Goal: Task Accomplishment & Management: Manage account settings

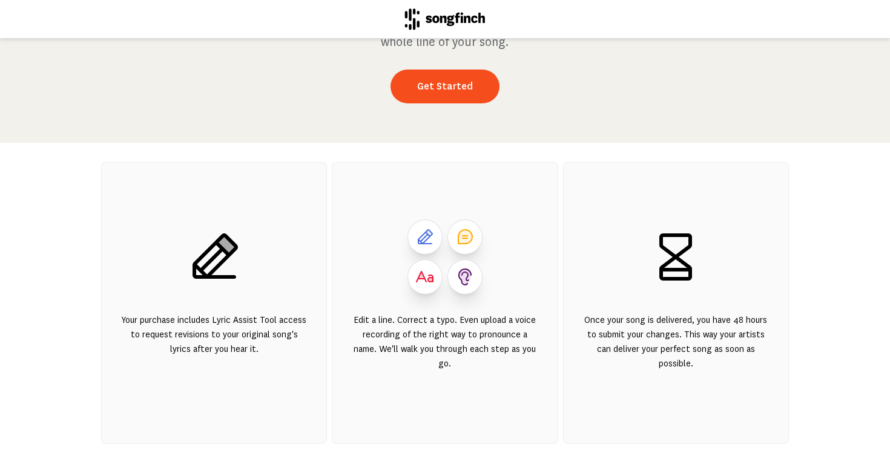
scroll to position [131, 0]
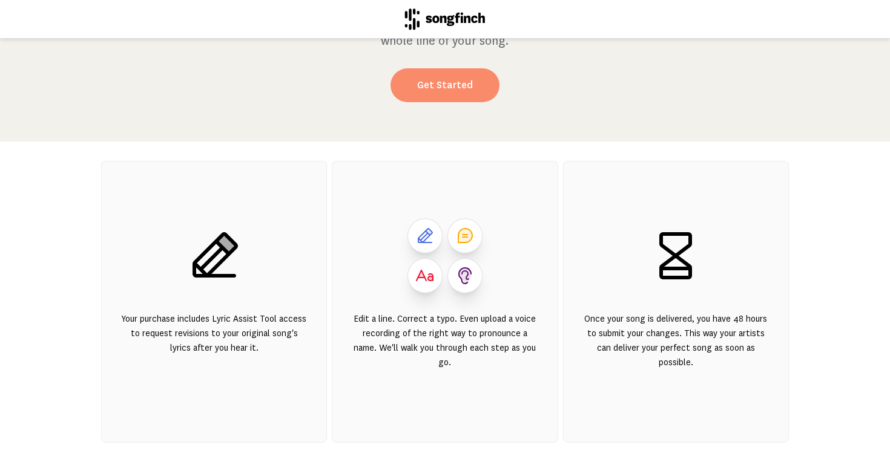
click at [456, 80] on link "Get Started" at bounding box center [444, 85] width 109 height 34
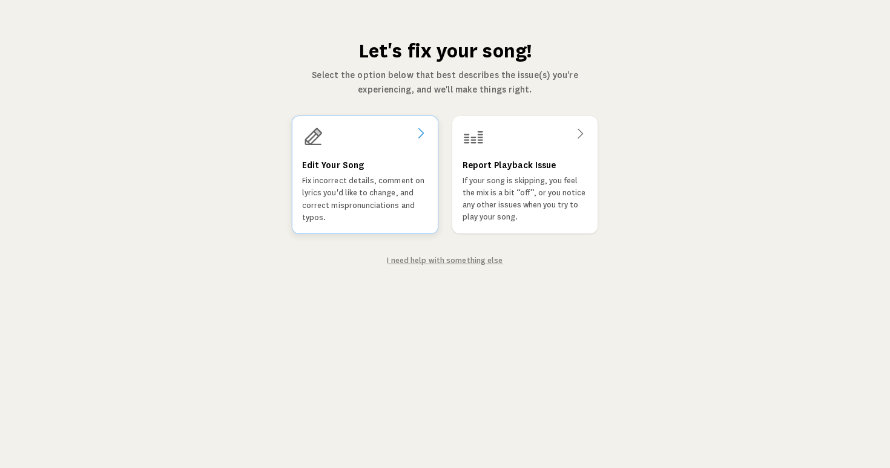
click at [375, 212] on p "Fix incorrect details, comment on lyrics you'd like to change, and correct misp…" at bounding box center [365, 199] width 126 height 49
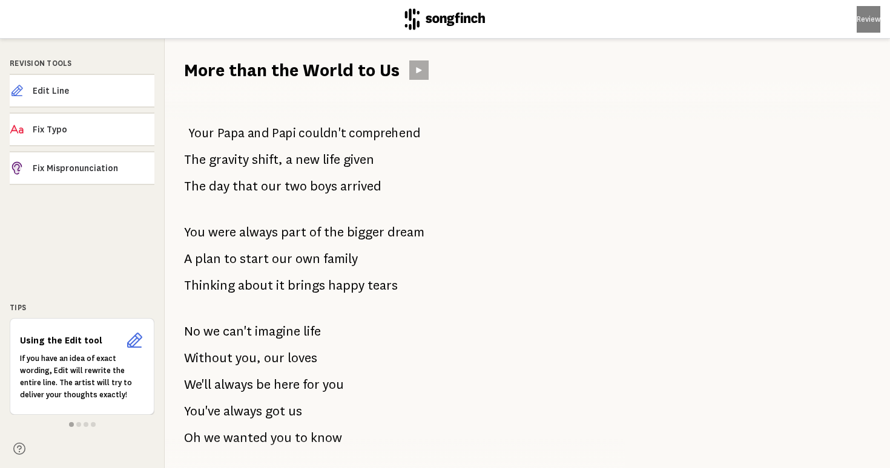
scroll to position [1, 0]
drag, startPoint x: 188, startPoint y: 134, endPoint x: 289, endPoint y: 264, distance: 164.7
click at [289, 264] on div "Your Papa and Papi couldn't comprehend The gravity shift, a new life given The …" at bounding box center [388, 275] width 447 height 386
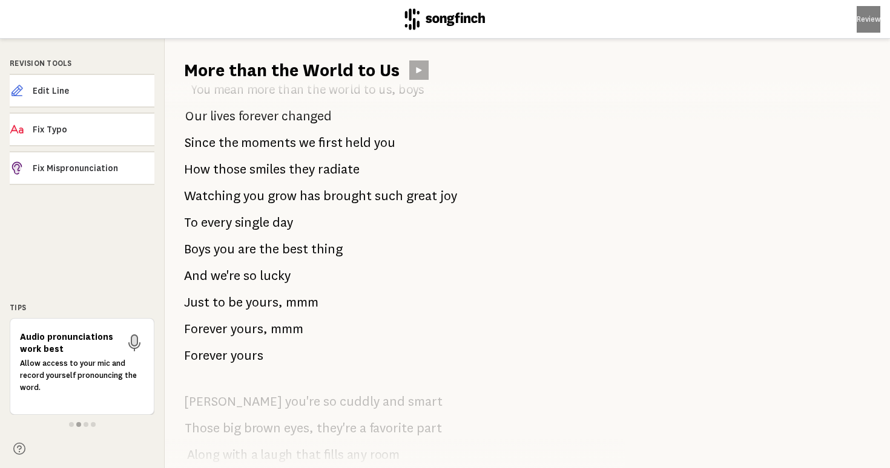
scroll to position [264, 0]
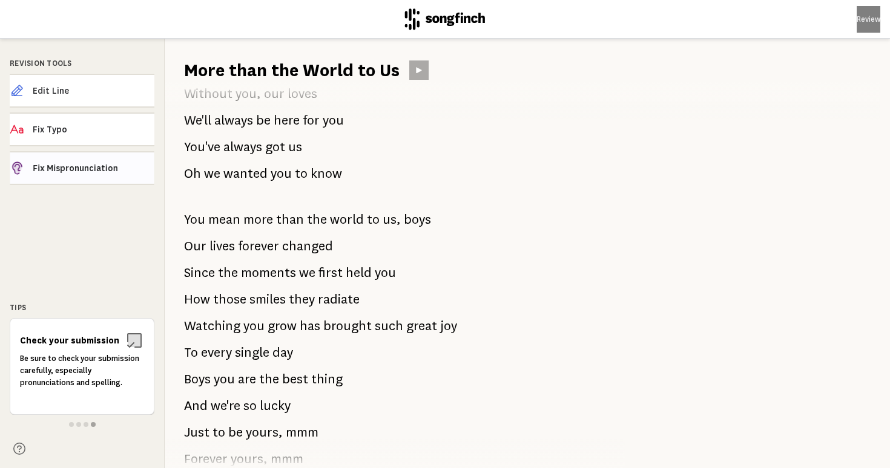
click at [118, 172] on span "Fix Mispronunciation" at bounding box center [93, 168] width 121 height 12
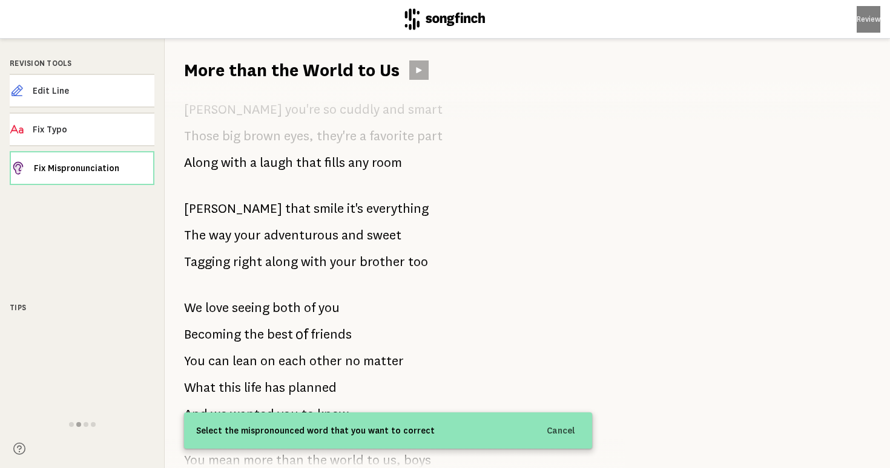
scroll to position [680, 0]
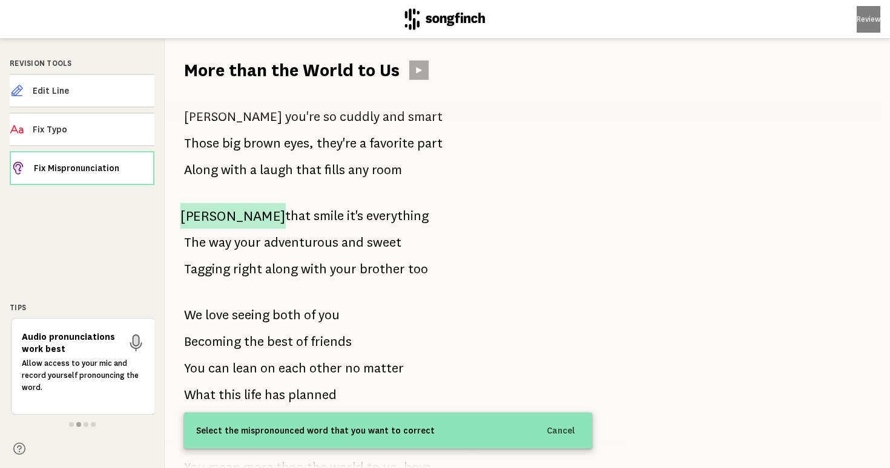
click at [204, 222] on span "[PERSON_NAME]" at bounding box center [232, 216] width 105 height 26
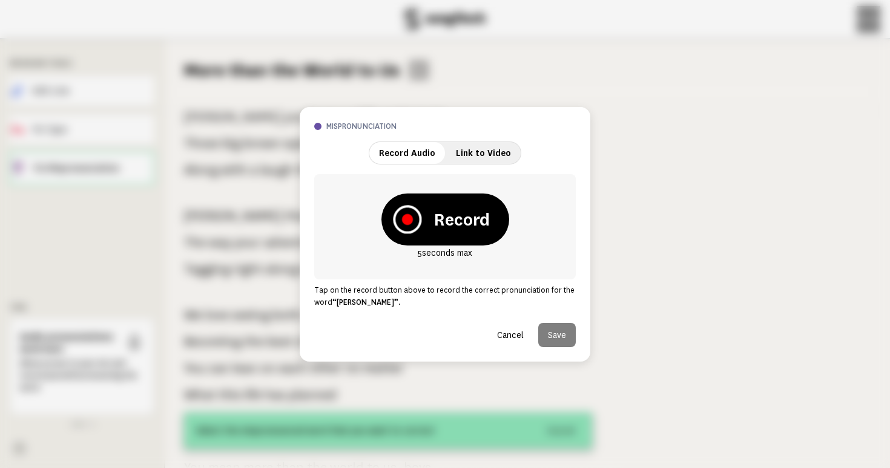
click at [418, 231] on icon at bounding box center [407, 219] width 28 height 28
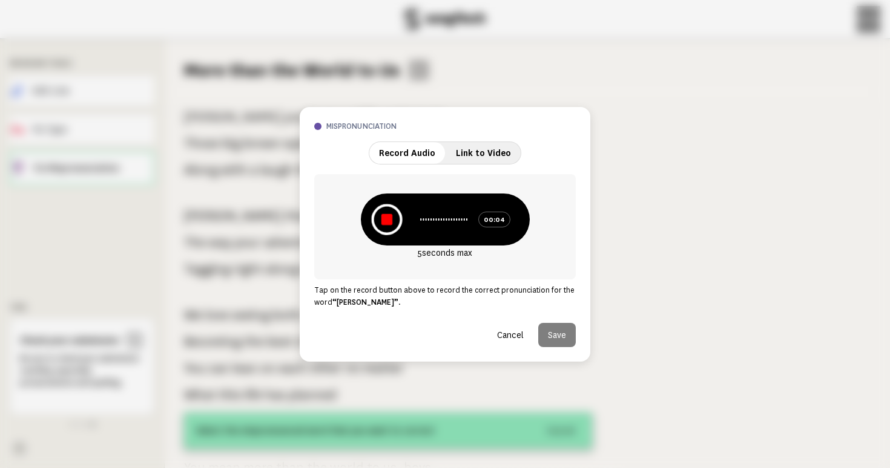
click at [387, 226] on icon at bounding box center [386, 219] width 31 height 31
click at [393, 226] on icon at bounding box center [388, 219] width 31 height 31
click at [384, 217] on icon at bounding box center [390, 220] width 30 height 30
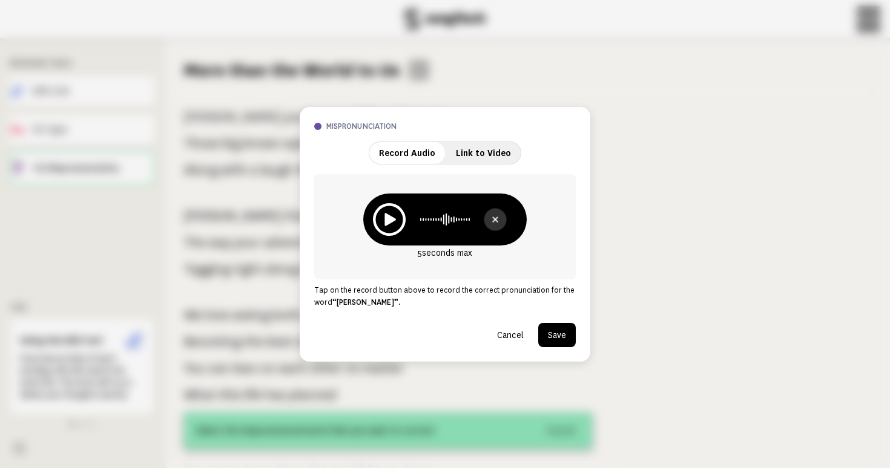
click at [489, 219] on icon at bounding box center [494, 218] width 13 height 13
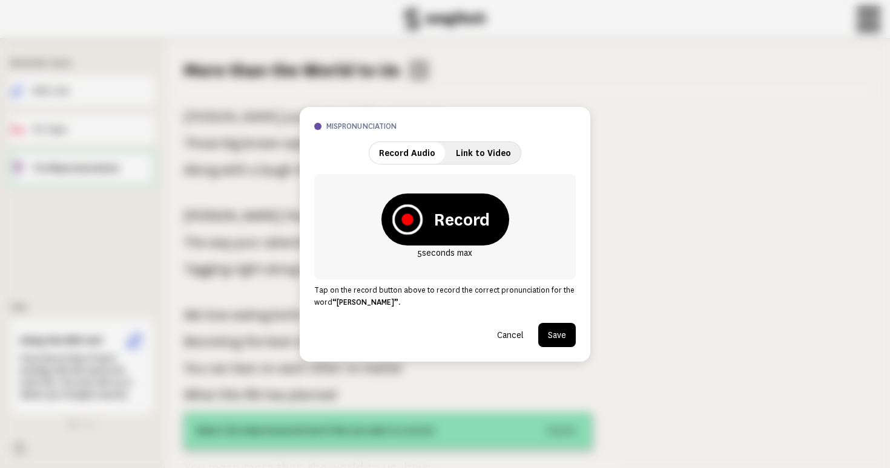
click at [413, 224] on icon at bounding box center [407, 219] width 30 height 30
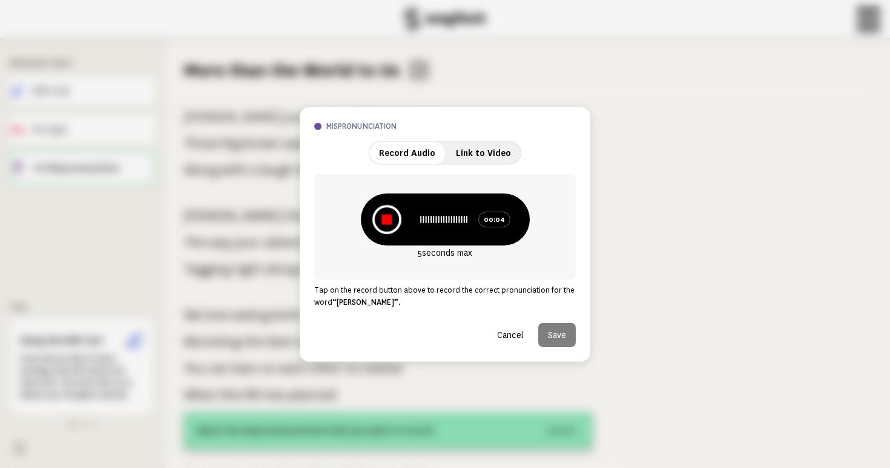
click at [394, 220] on icon at bounding box center [386, 219] width 29 height 29
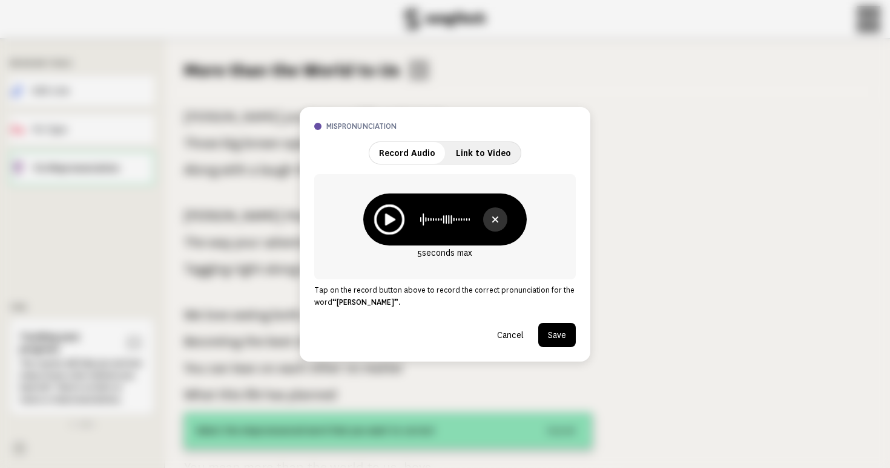
click at [389, 214] on icon at bounding box center [389, 219] width 30 height 30
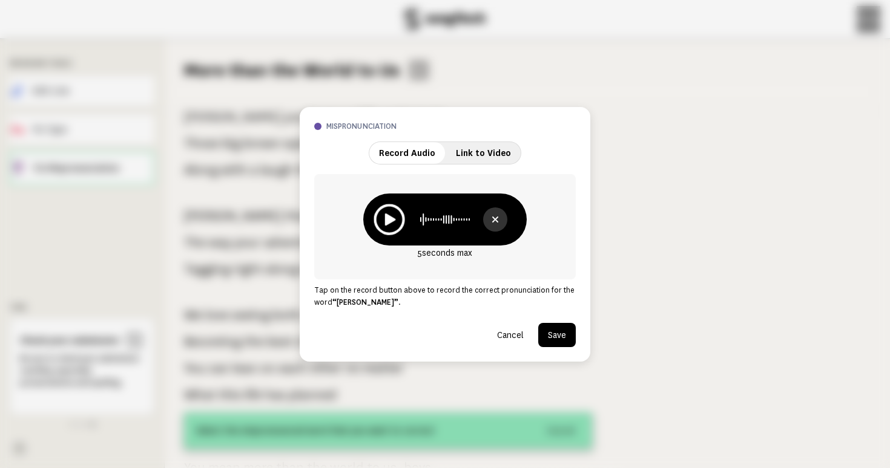
click at [400, 218] on icon at bounding box center [388, 219] width 31 height 31
click at [490, 229] on button at bounding box center [495, 220] width 24 height 24
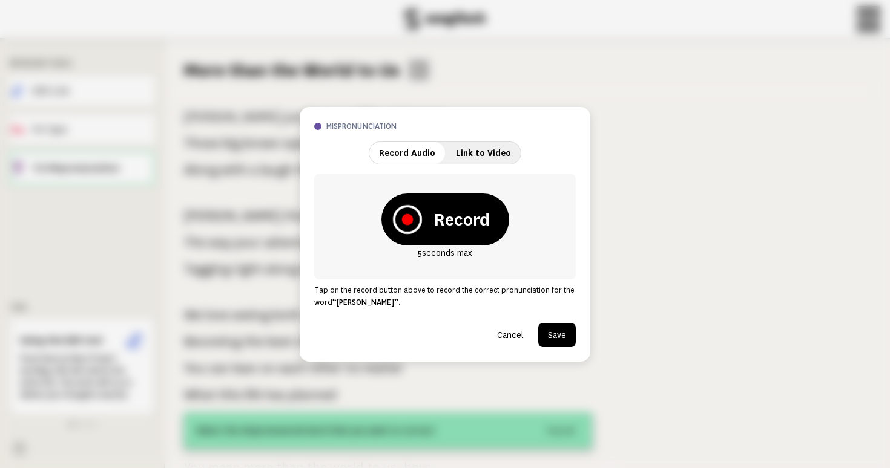
click at [408, 215] on icon at bounding box center [406, 219] width 11 height 11
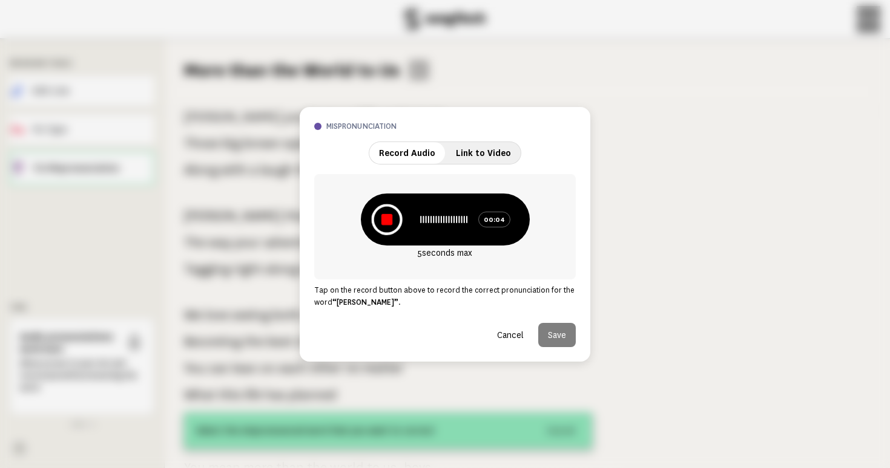
click at [397, 216] on icon at bounding box center [386, 219] width 31 height 31
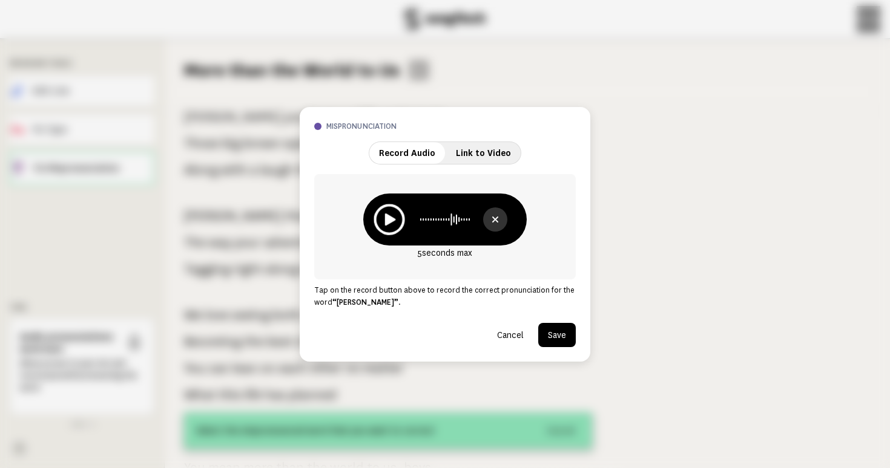
click at [390, 224] on icon at bounding box center [388, 219] width 31 height 31
click at [549, 338] on button "Save" at bounding box center [557, 335] width 38 height 24
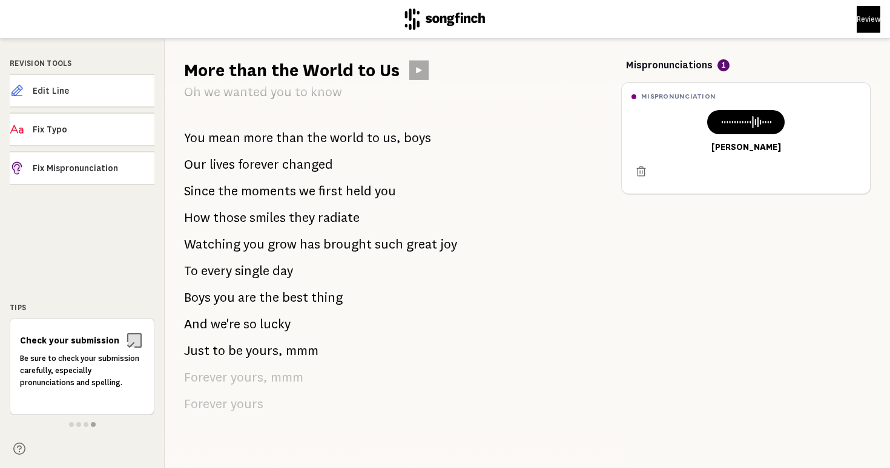
scroll to position [1681, 0]
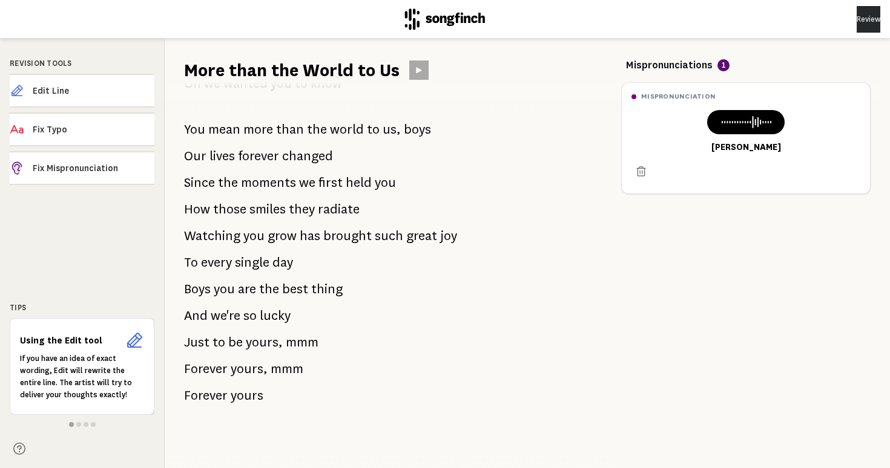
click at [856, 16] on button "Review" at bounding box center [868, 19] width 24 height 27
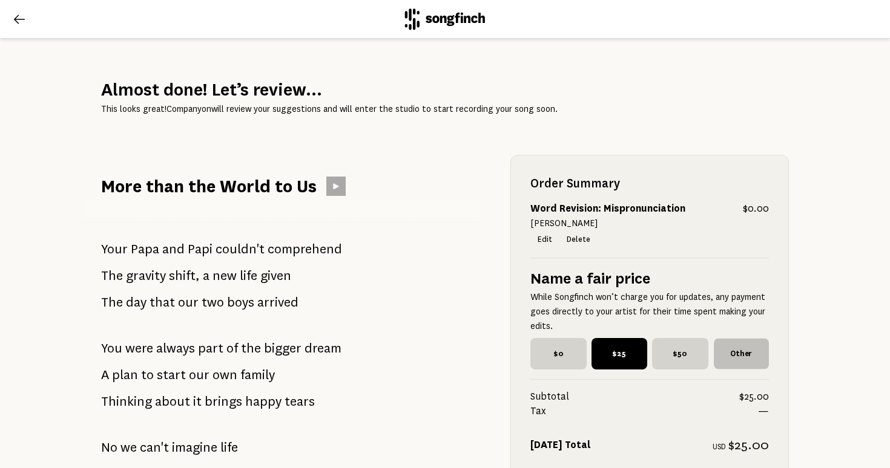
click at [736, 356] on span "Other" at bounding box center [740, 354] width 55 height 31
click at [721, 346] on input "Other" at bounding box center [717, 342] width 8 height 8
checkbox input "true"
radio input "false"
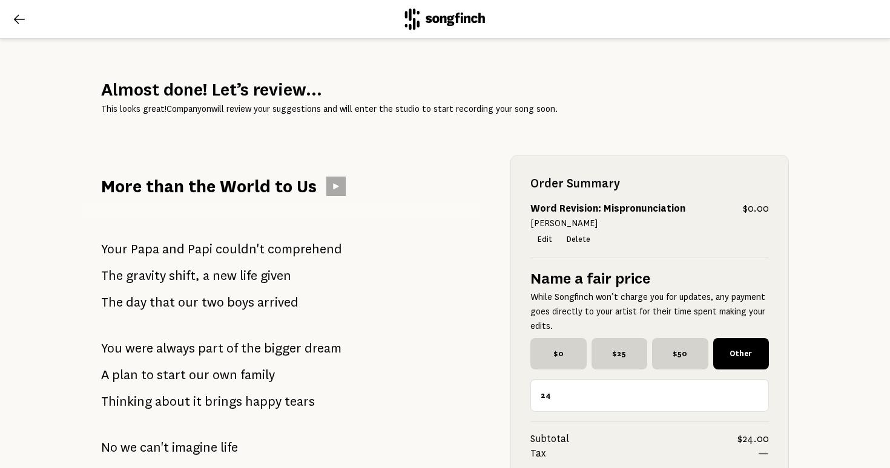
click at [756, 398] on input "24" at bounding box center [649, 395] width 238 height 33
click at [756, 398] on input "23" at bounding box center [649, 395] width 238 height 33
click at [756, 398] on input "22" at bounding box center [649, 395] width 238 height 33
click at [756, 398] on input "21" at bounding box center [649, 395] width 238 height 33
click at [756, 398] on input "20" at bounding box center [649, 395] width 238 height 33
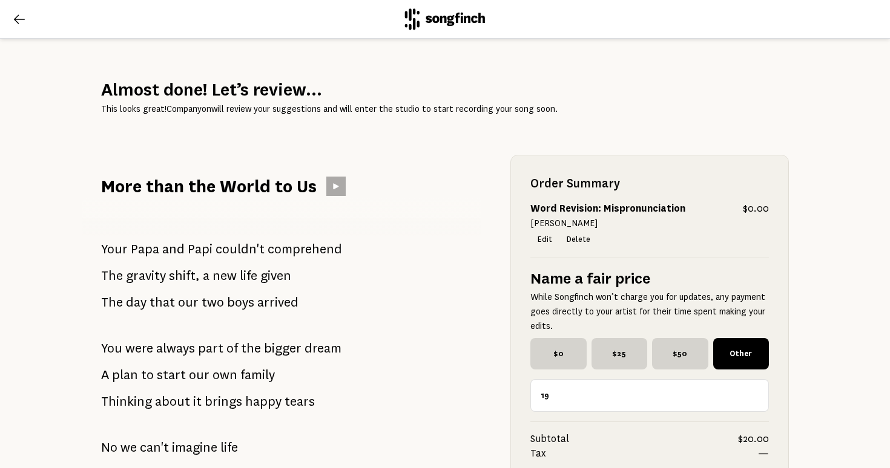
click at [756, 398] on input "19" at bounding box center [649, 395] width 238 height 33
click at [756, 398] on input "18" at bounding box center [649, 395] width 238 height 33
click at [756, 398] on input "17" at bounding box center [649, 395] width 238 height 33
click at [756, 398] on input "16" at bounding box center [649, 395] width 238 height 33
click at [756, 398] on input "15" at bounding box center [649, 395] width 238 height 33
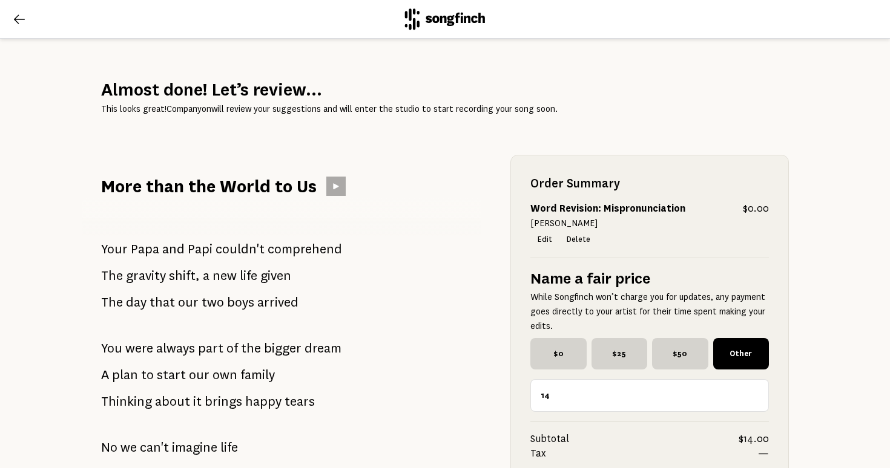
click at [756, 398] on input "14" at bounding box center [649, 395] width 238 height 33
click at [756, 398] on input "13" at bounding box center [649, 395] width 238 height 33
click at [756, 398] on input "12" at bounding box center [649, 395] width 238 height 33
click at [756, 398] on input "11" at bounding box center [649, 395] width 238 height 33
click at [756, 398] on input "10" at bounding box center [649, 395] width 238 height 33
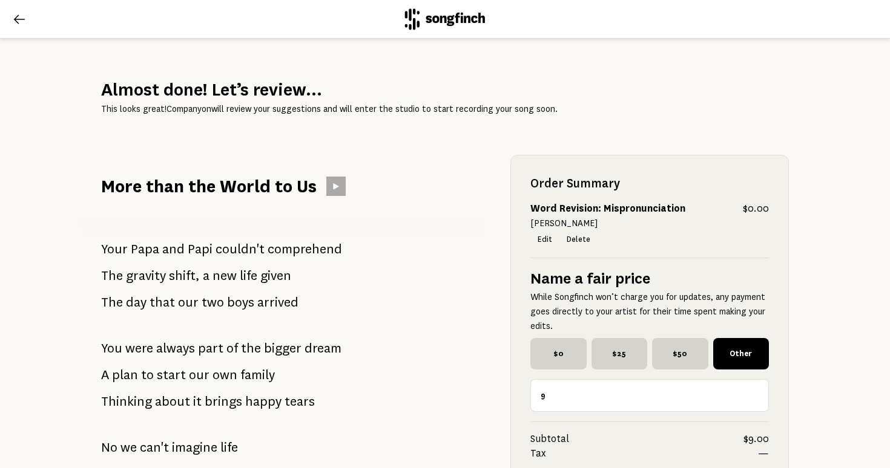
click at [756, 398] on input "9" at bounding box center [649, 395] width 238 height 33
click at [756, 398] on input "8" at bounding box center [649, 395] width 238 height 33
click at [756, 398] on input "7" at bounding box center [649, 395] width 238 height 33
click at [756, 398] on input "6" at bounding box center [649, 395] width 238 height 33
type input "5"
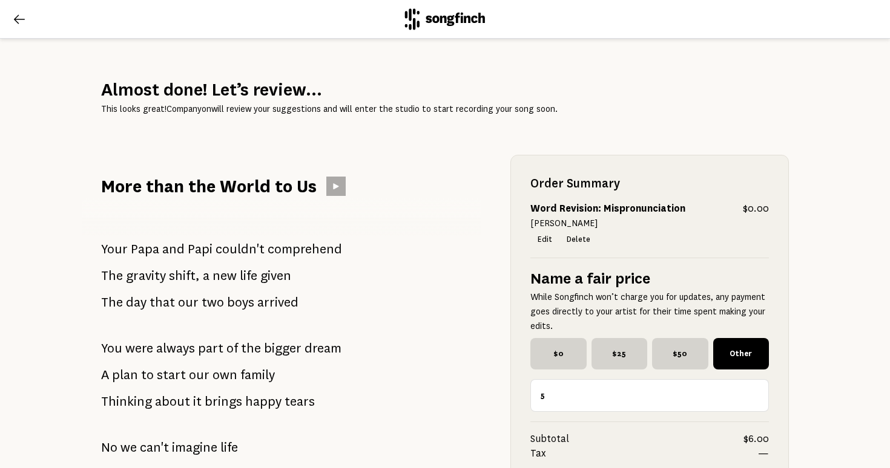
click at [756, 398] on input "5" at bounding box center [649, 395] width 238 height 33
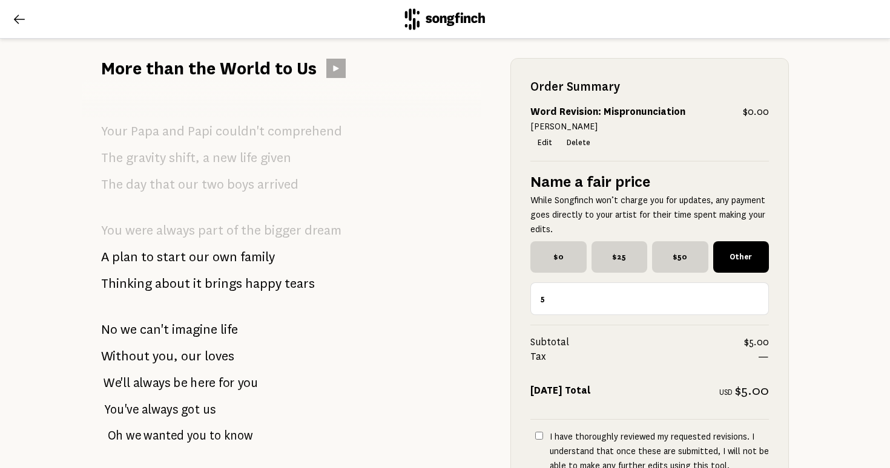
scroll to position [324, 0]
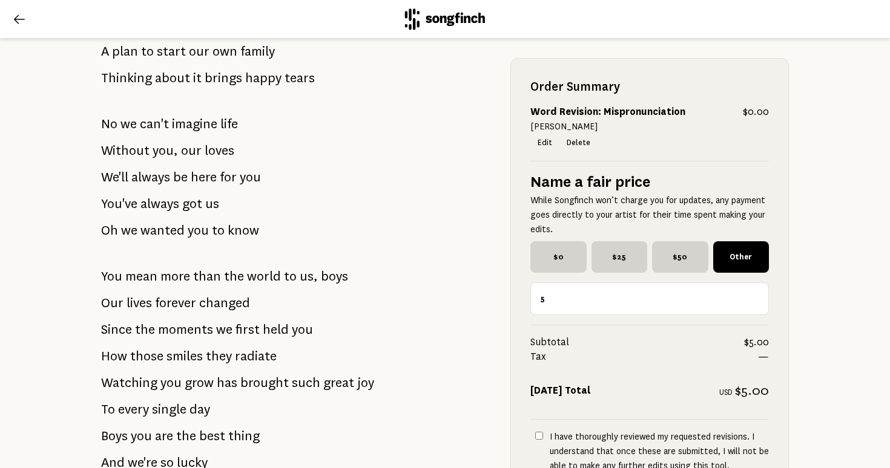
click at [537, 434] on input "I have thoroughly reviewed my requested revisions. I understand that once these…" at bounding box center [539, 436] width 8 height 8
checkbox input "true"
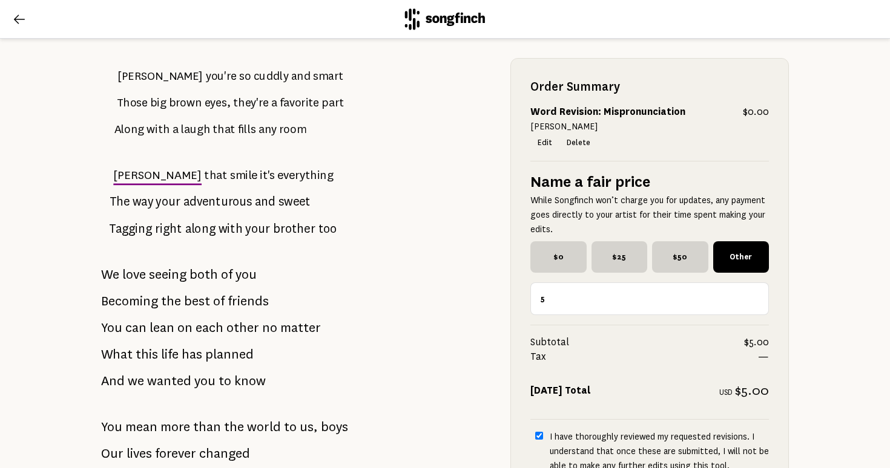
scroll to position [838, 0]
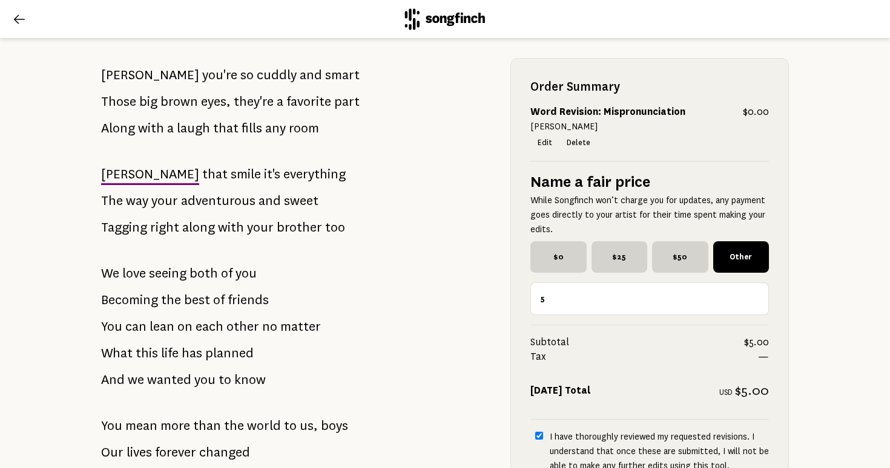
click at [119, 174] on span "[PERSON_NAME]" at bounding box center [150, 174] width 98 height 24
click at [122, 183] on span "[PERSON_NAME]" at bounding box center [150, 174] width 98 height 24
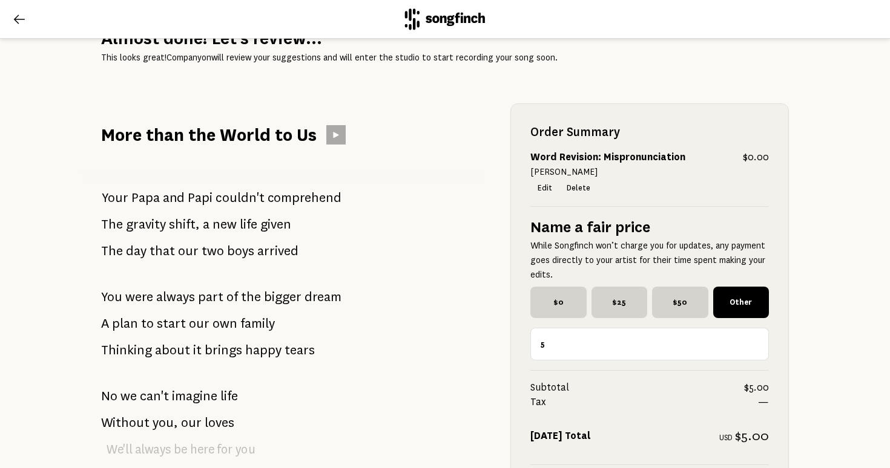
scroll to position [0, 0]
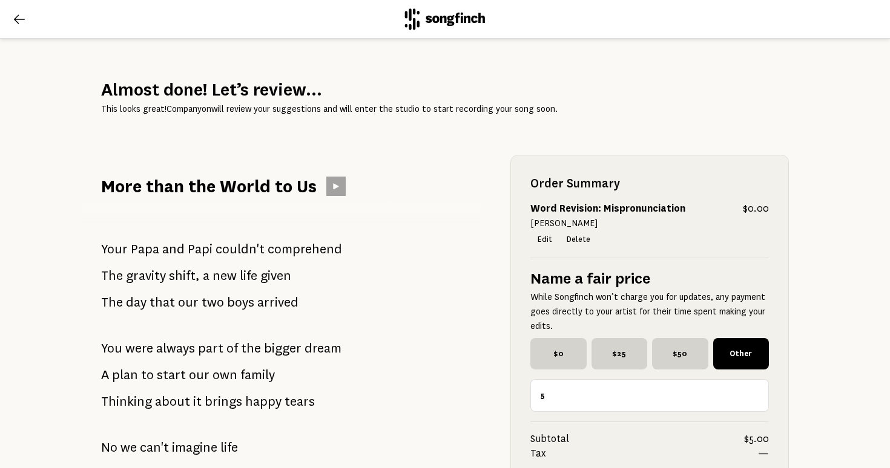
click at [336, 183] on icon at bounding box center [336, 187] width 10 height 10
click at [12, 16] on icon at bounding box center [19, 19] width 15 height 15
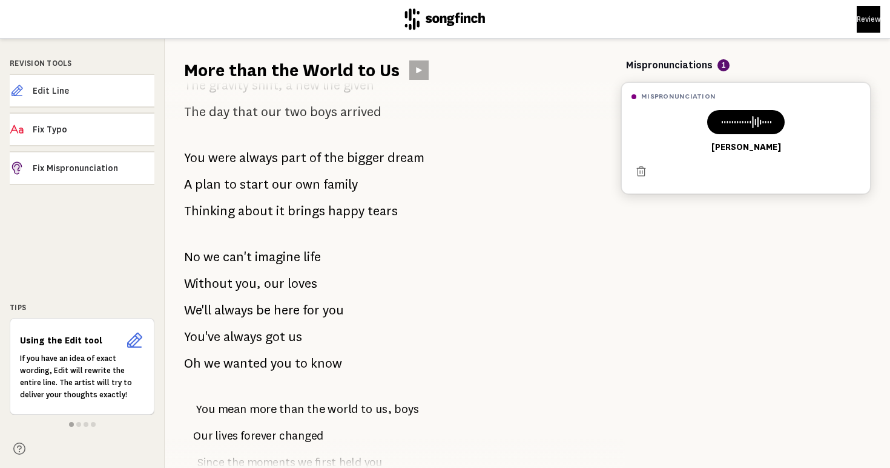
scroll to position [76, 0]
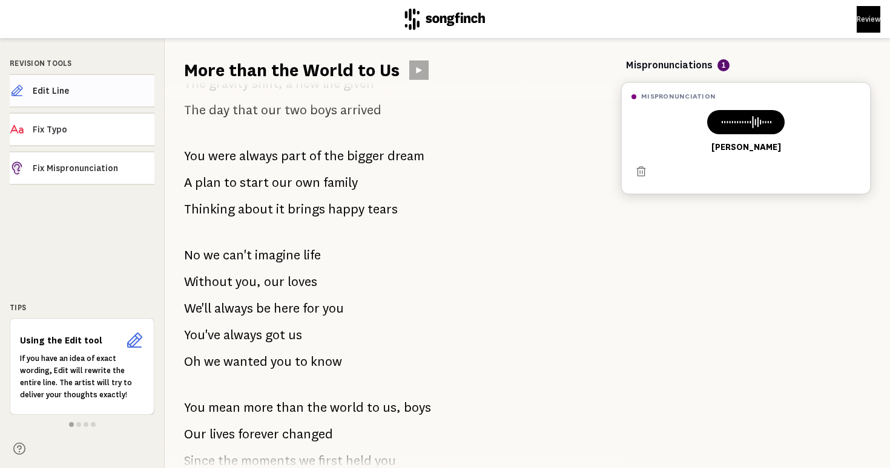
click at [72, 95] on span "Edit Line" at bounding box center [94, 91] width 122 height 12
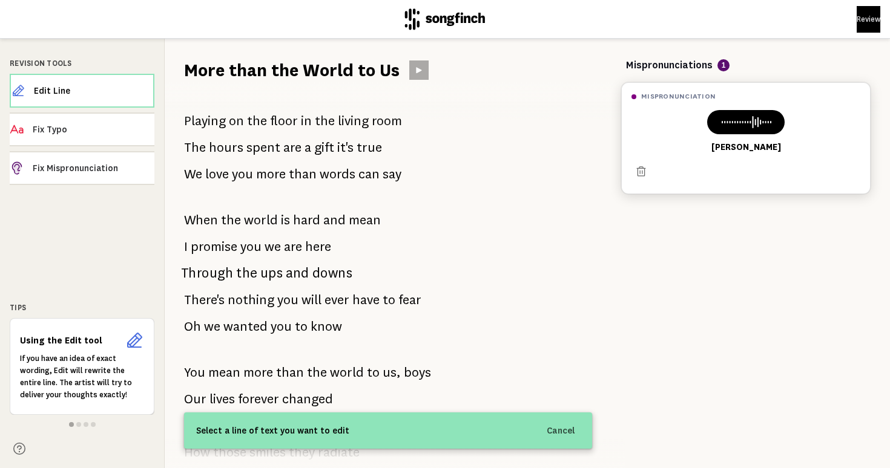
scroll to position [1440, 0]
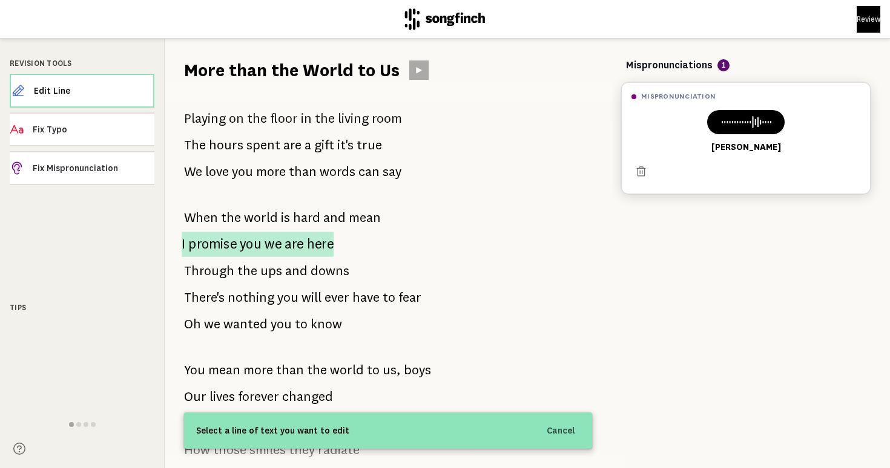
click at [186, 246] on p "I promise you we are here" at bounding box center [258, 244] width 152 height 25
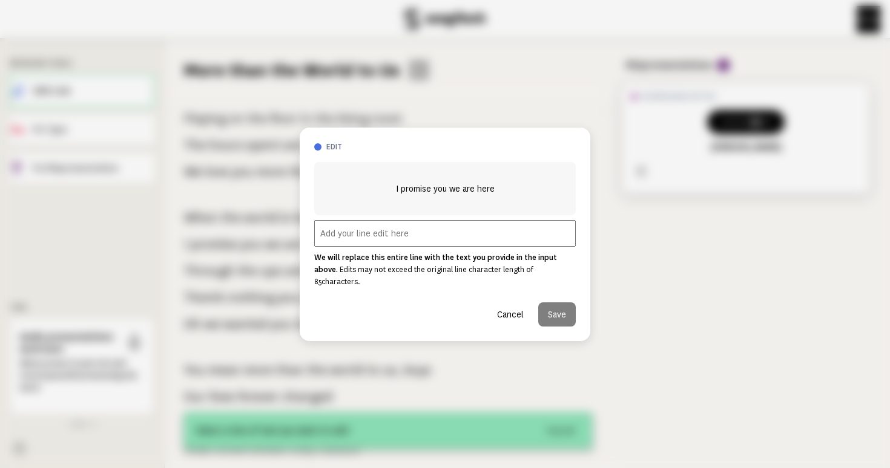
click at [370, 245] on input "text" at bounding box center [444, 233] width 261 height 27
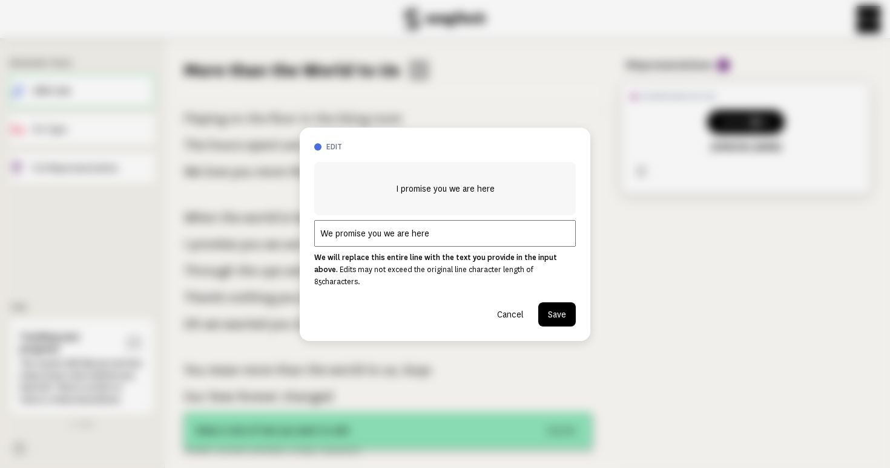
type input "We promise you we are here"
click at [553, 307] on button "Save" at bounding box center [557, 315] width 38 height 24
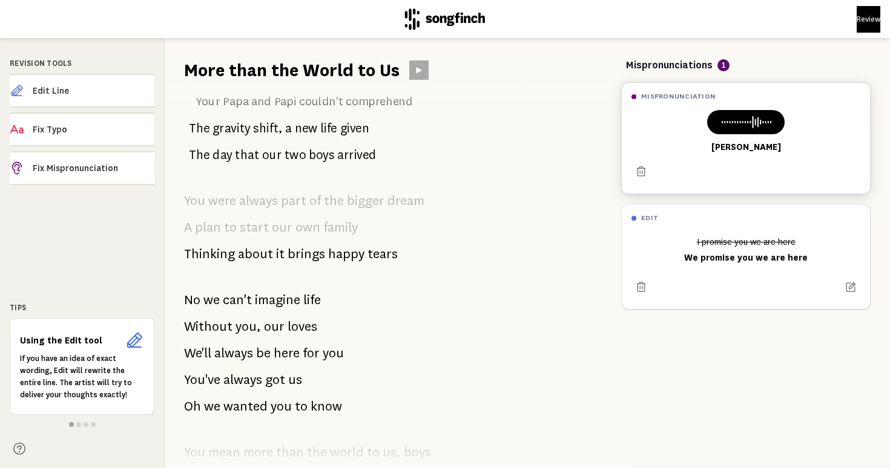
scroll to position [0, 0]
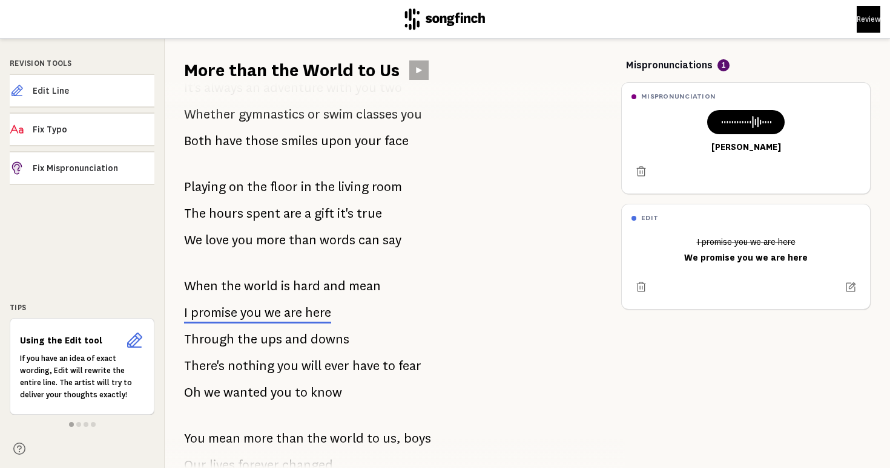
scroll to position [1440, 0]
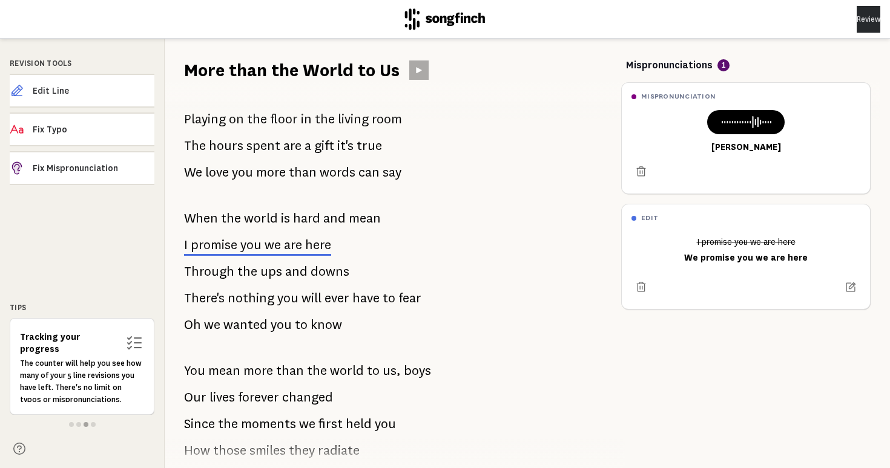
click at [856, 7] on button "Review" at bounding box center [868, 19] width 24 height 27
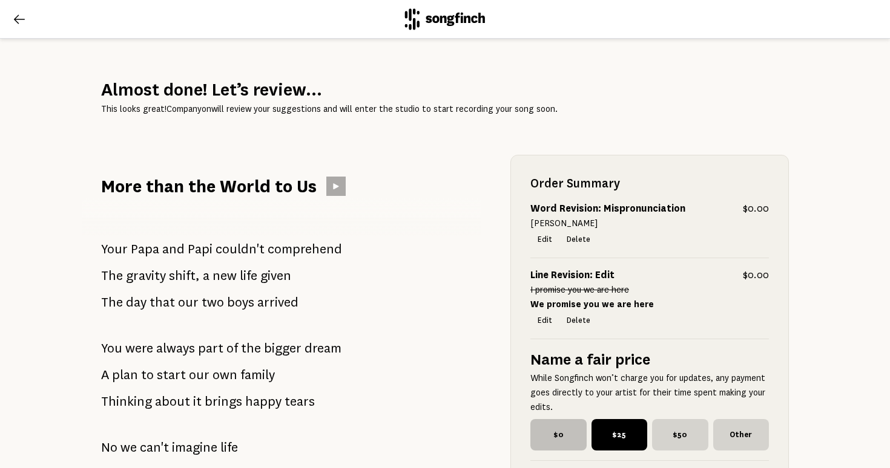
click at [562, 427] on span "$0" at bounding box center [558, 434] width 56 height 31
click at [538, 427] on input "$0" at bounding box center [534, 423] width 8 height 8
radio input "true"
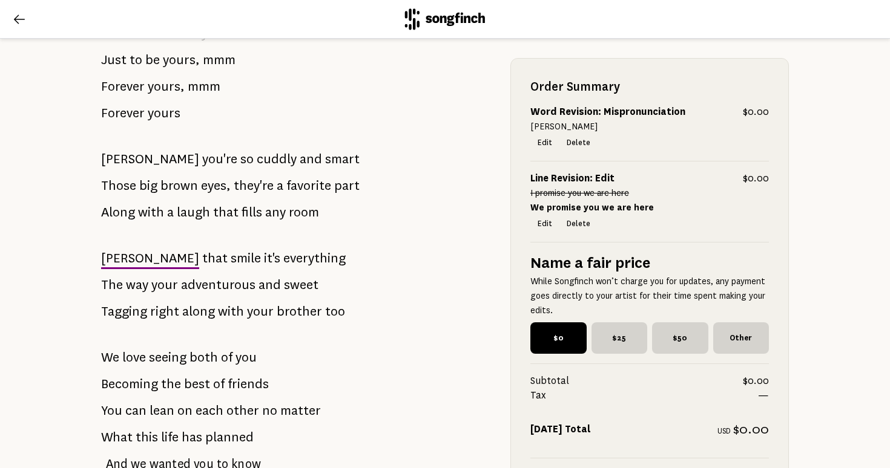
scroll to position [774, 0]
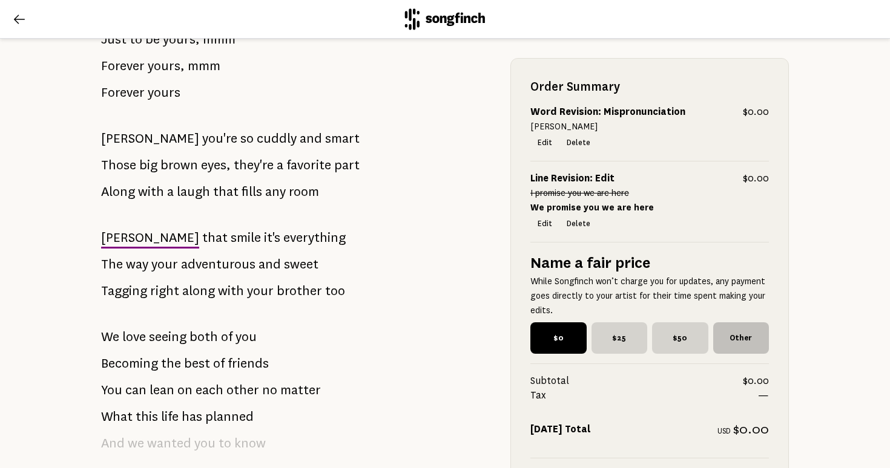
click at [732, 323] on span "Other" at bounding box center [741, 338] width 56 height 31
click at [721, 323] on input "Other" at bounding box center [717, 327] width 8 height 8
checkbox input "true"
radio input "false"
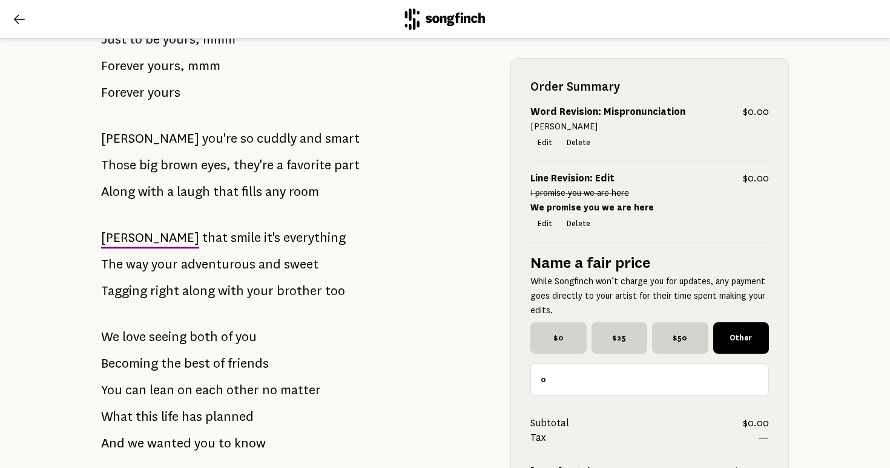
click at [577, 379] on input "0" at bounding box center [649, 380] width 238 height 33
type input "5"
click at [664, 432] on span "Tax" at bounding box center [644, 438] width 228 height 15
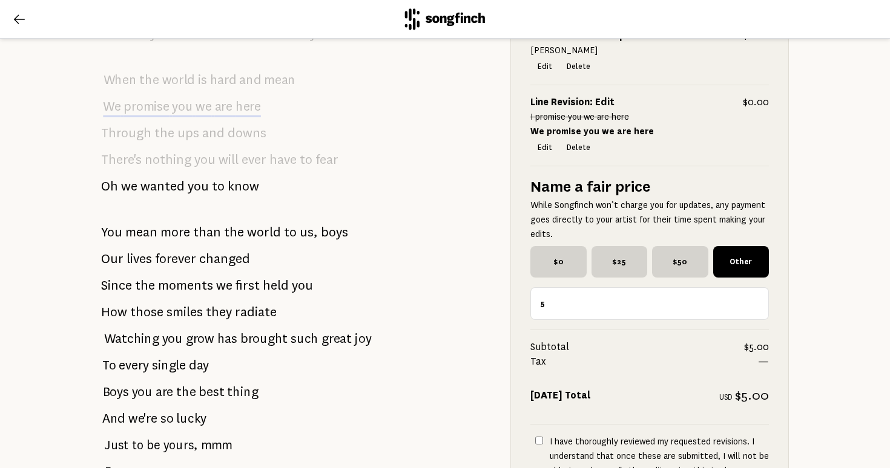
scroll to position [1841, 0]
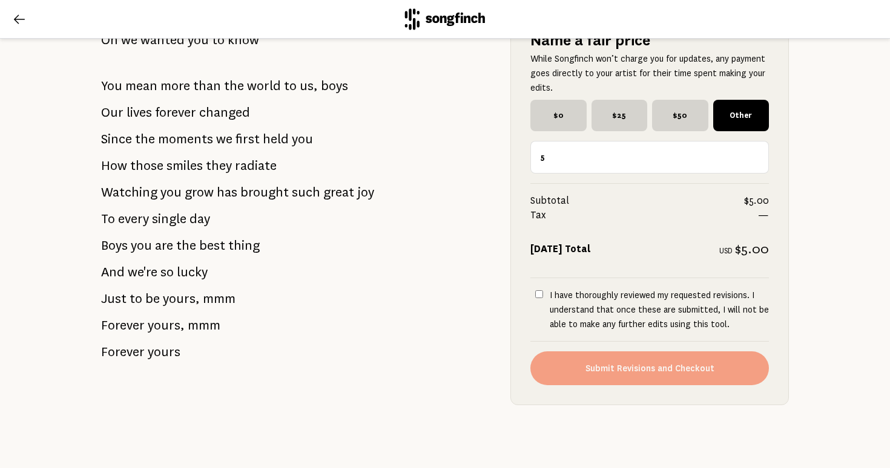
click at [536, 295] on input "I have thoroughly reviewed my requested revisions. I understand that once these…" at bounding box center [539, 294] width 8 height 8
checkbox input "true"
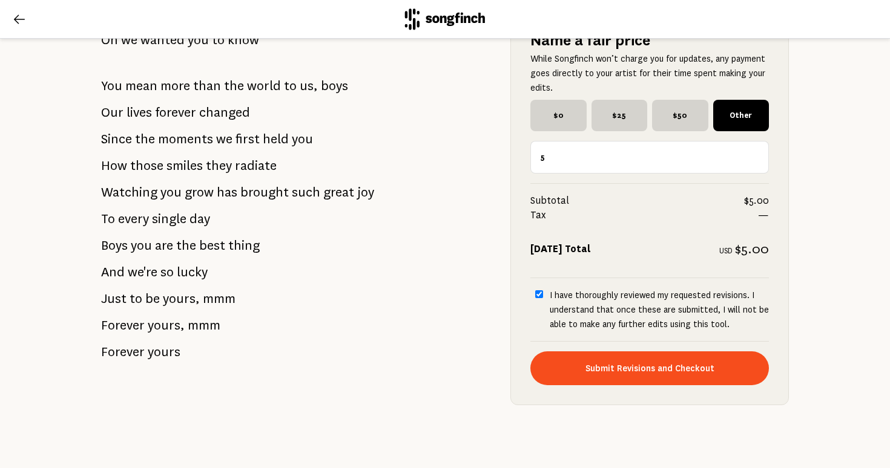
click at [548, 157] on input "5" at bounding box center [649, 157] width 238 height 33
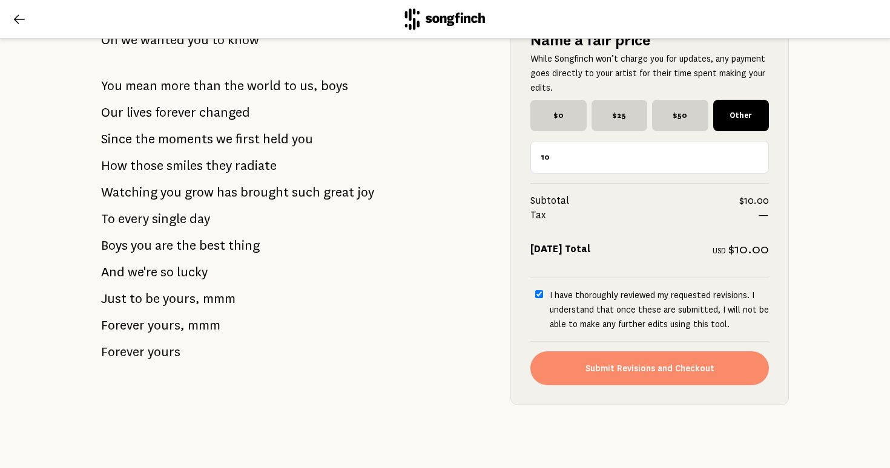
type input "10"
